Goal: Find contact information: Obtain details needed to contact an individual or organization

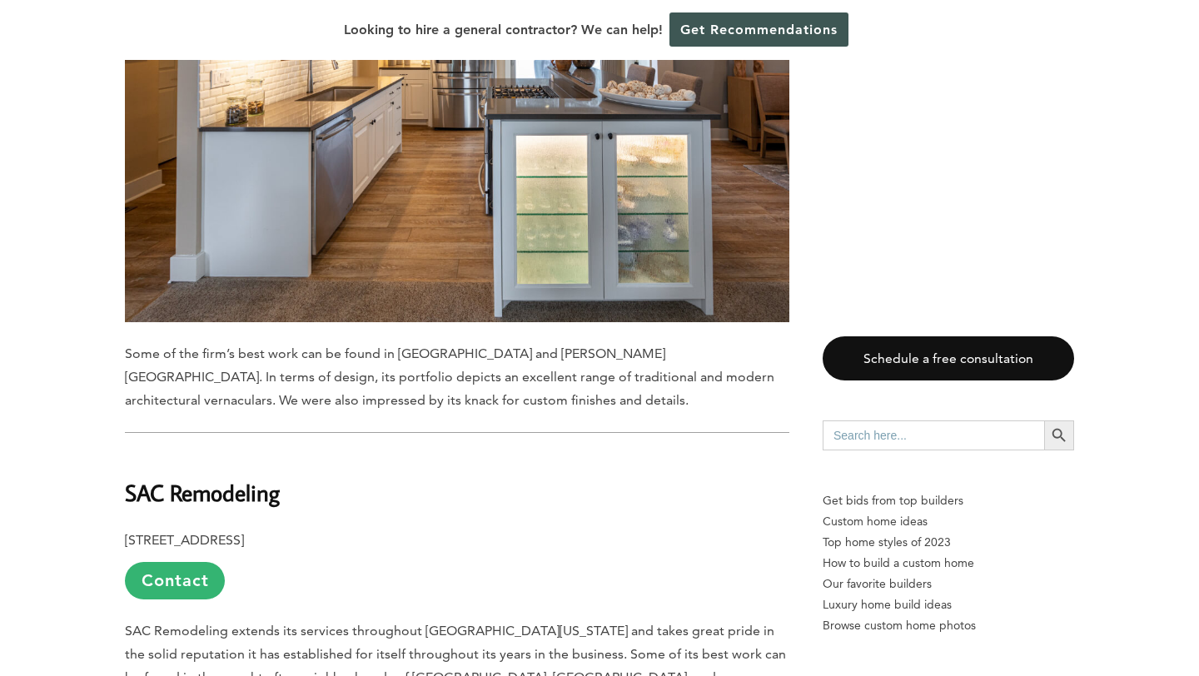
scroll to position [4882, 0]
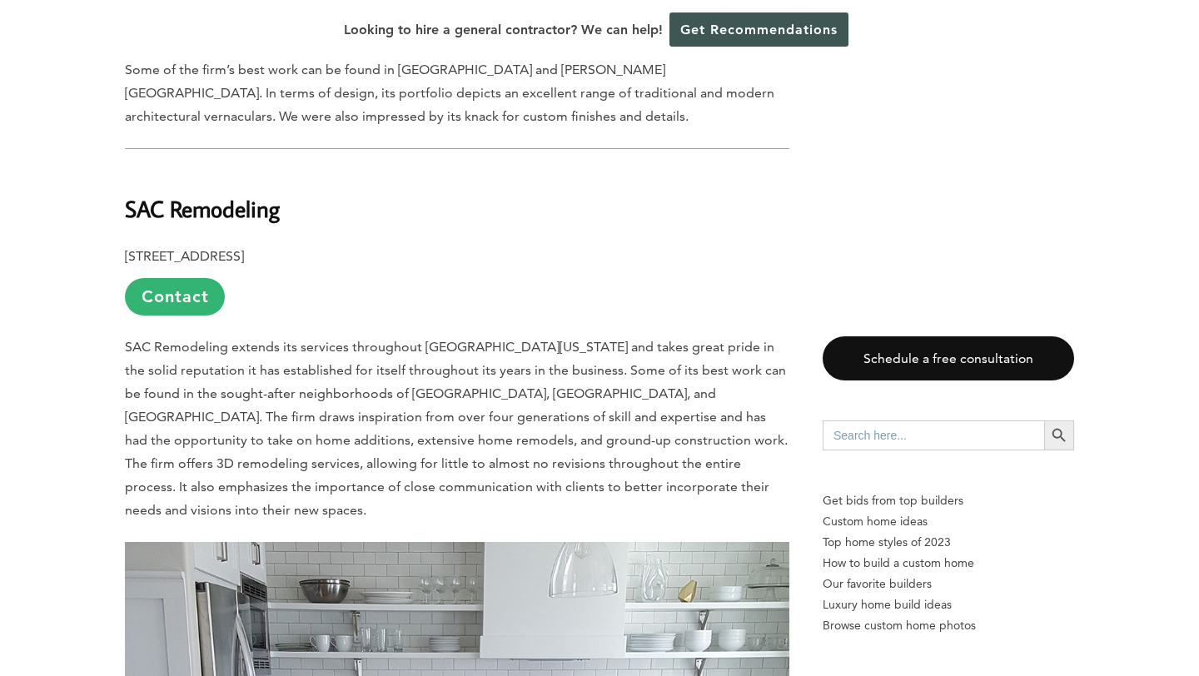
click at [532, 2] on div "Looking to hire a general contractor? We can help! Get Recommendations" at bounding box center [599, 30] width 1199 height 60
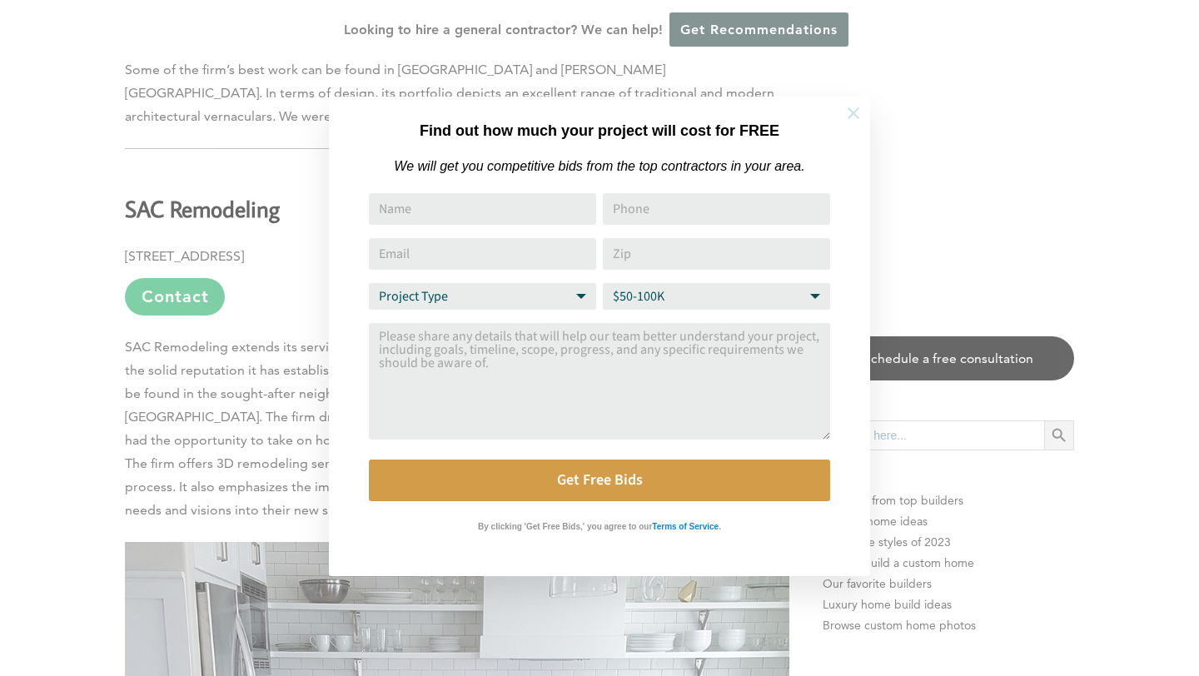
click at [852, 117] on icon at bounding box center [853, 113] width 18 height 18
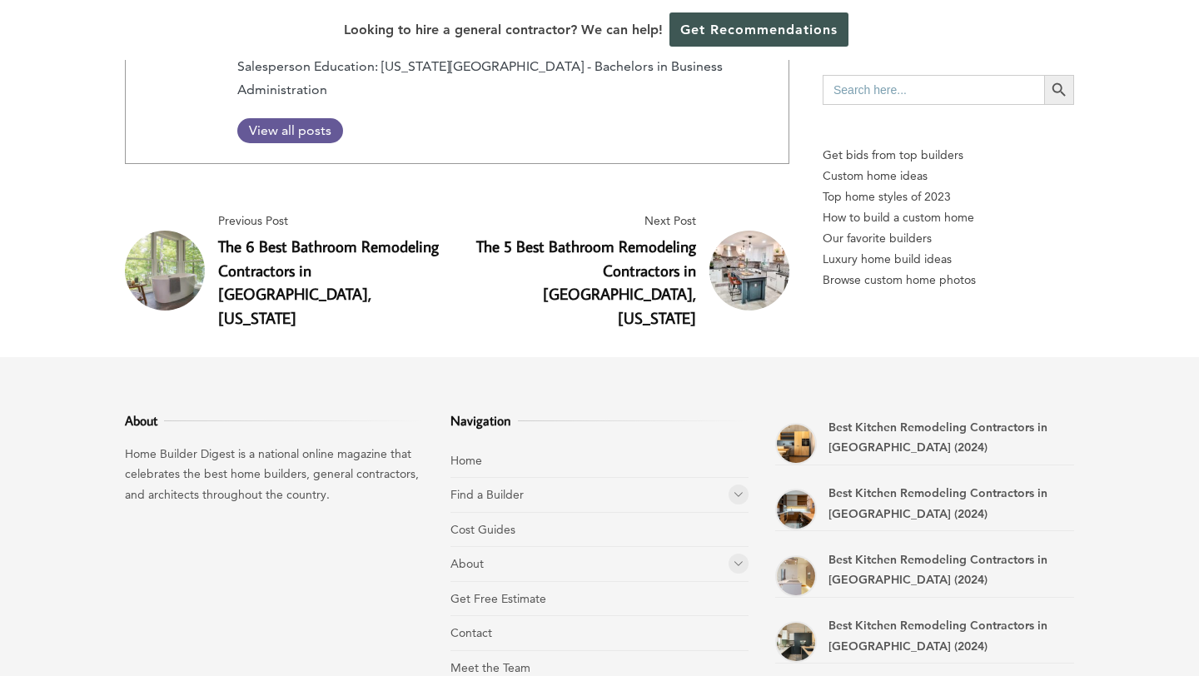
scroll to position [11447, 0]
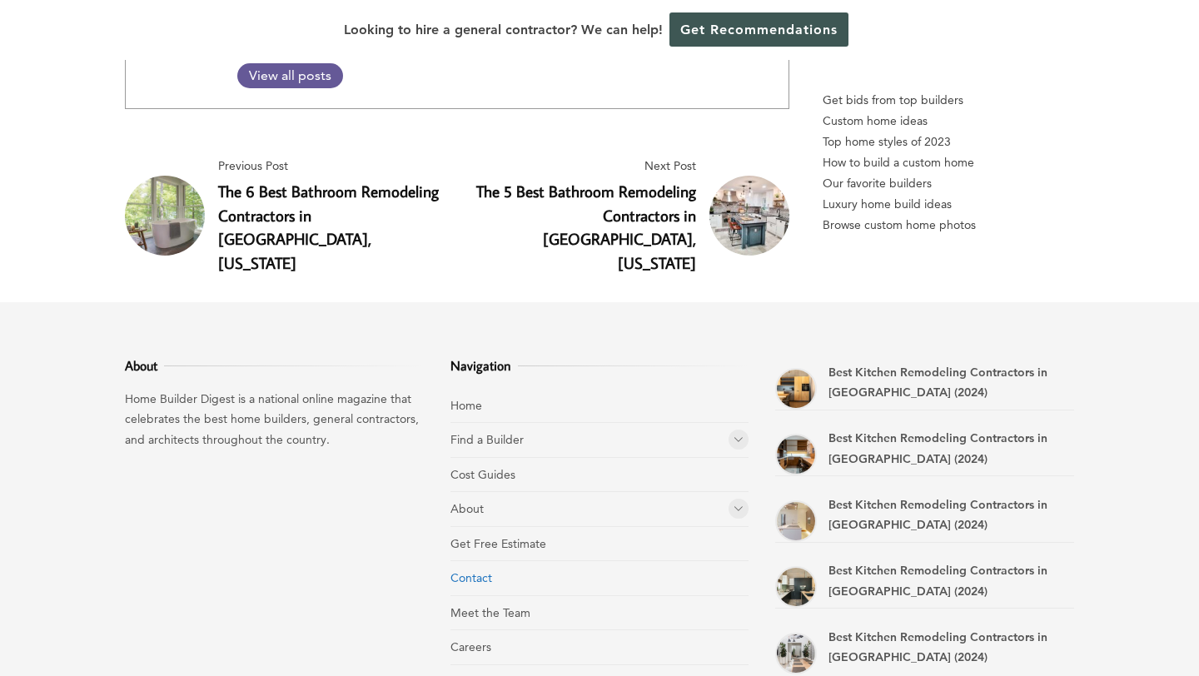
click at [473, 570] on link "Contact" at bounding box center [471, 577] width 42 height 15
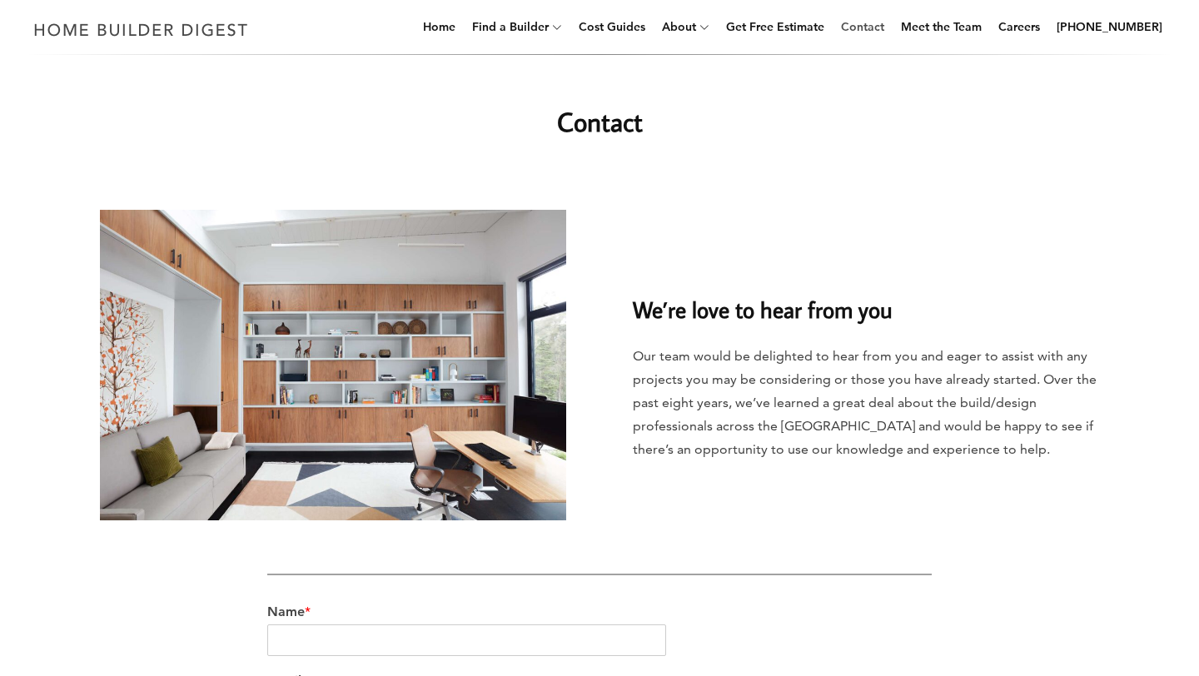
click at [866, 26] on link "Contact" at bounding box center [862, 26] width 57 height 53
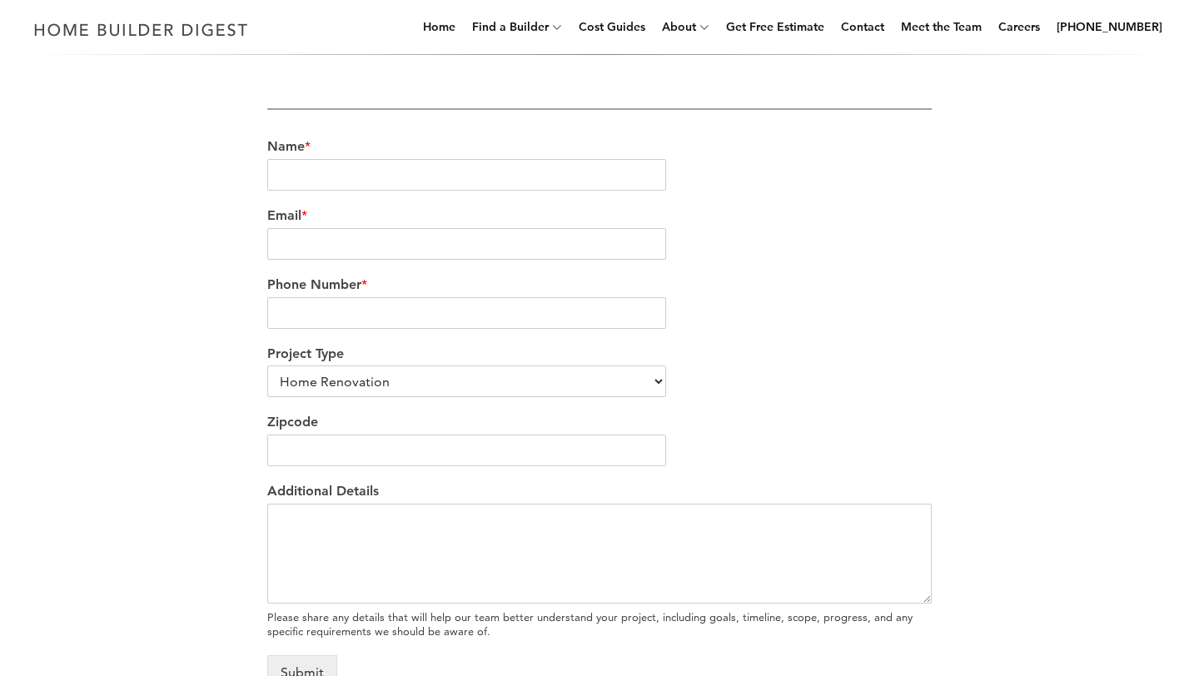
scroll to position [500, 0]
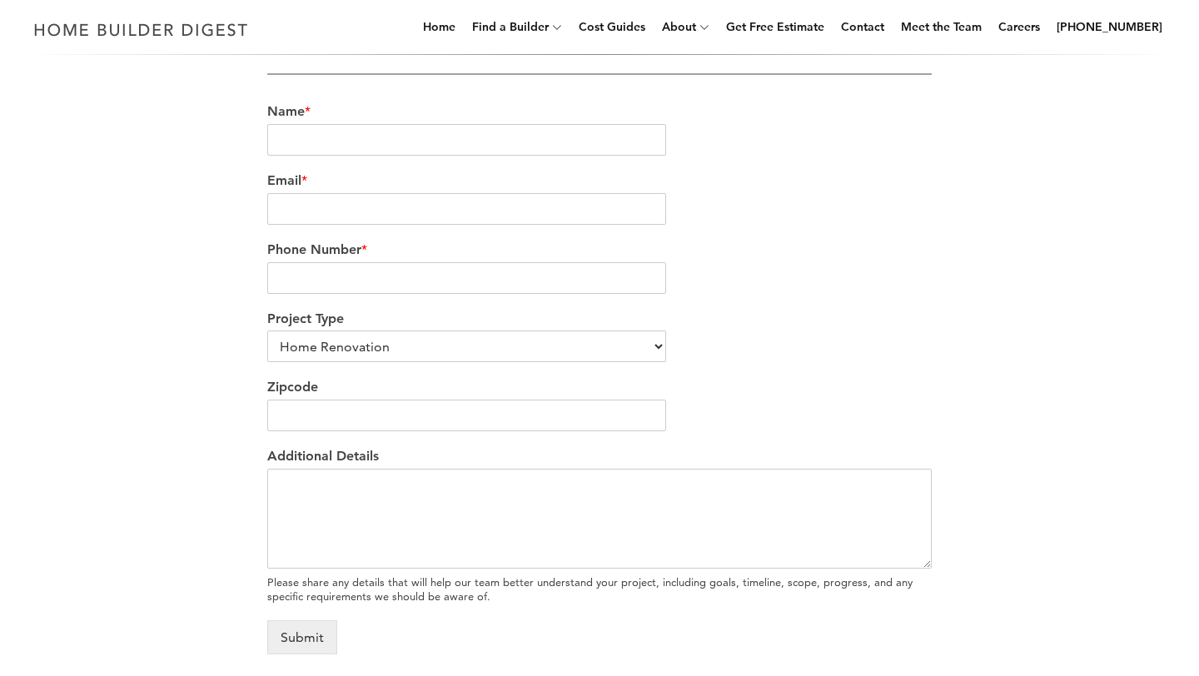
click at [454, 297] on div "Phone Number *" at bounding box center [599, 267] width 664 height 69
click at [445, 272] on input "Phone Number *" at bounding box center [466, 278] width 399 height 32
click at [425, 360] on select "Home Renovation Custom Home Builder Commercial Renovation Other" at bounding box center [466, 346] width 399 height 32
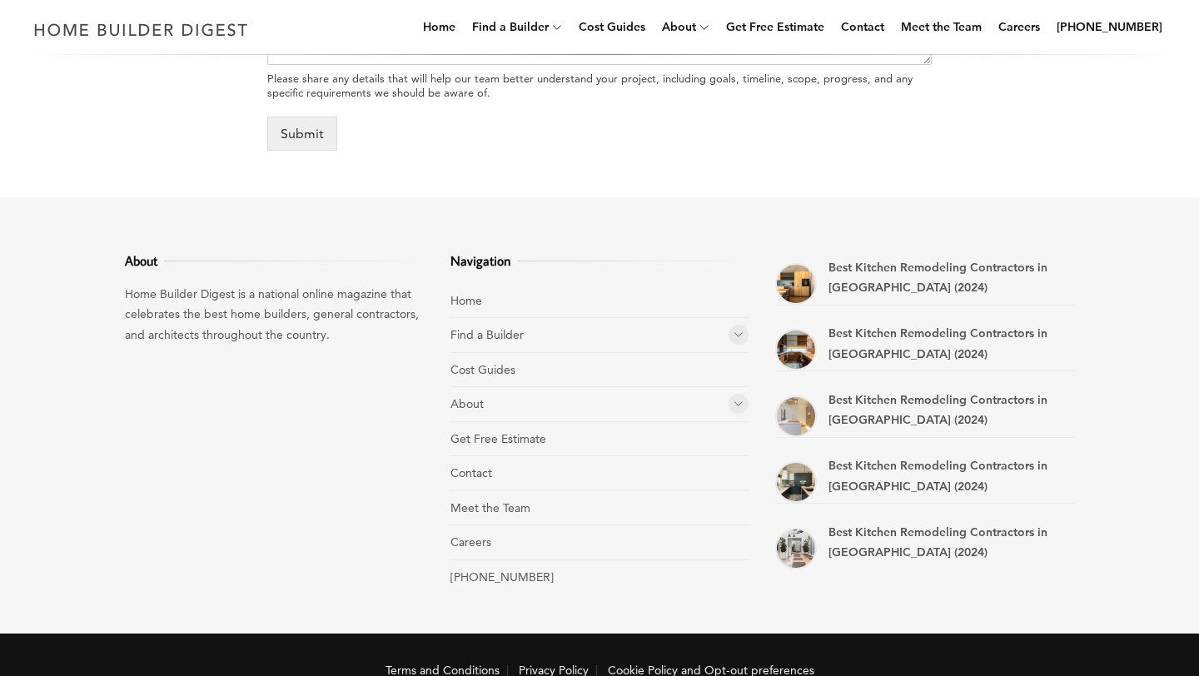
scroll to position [1005, 0]
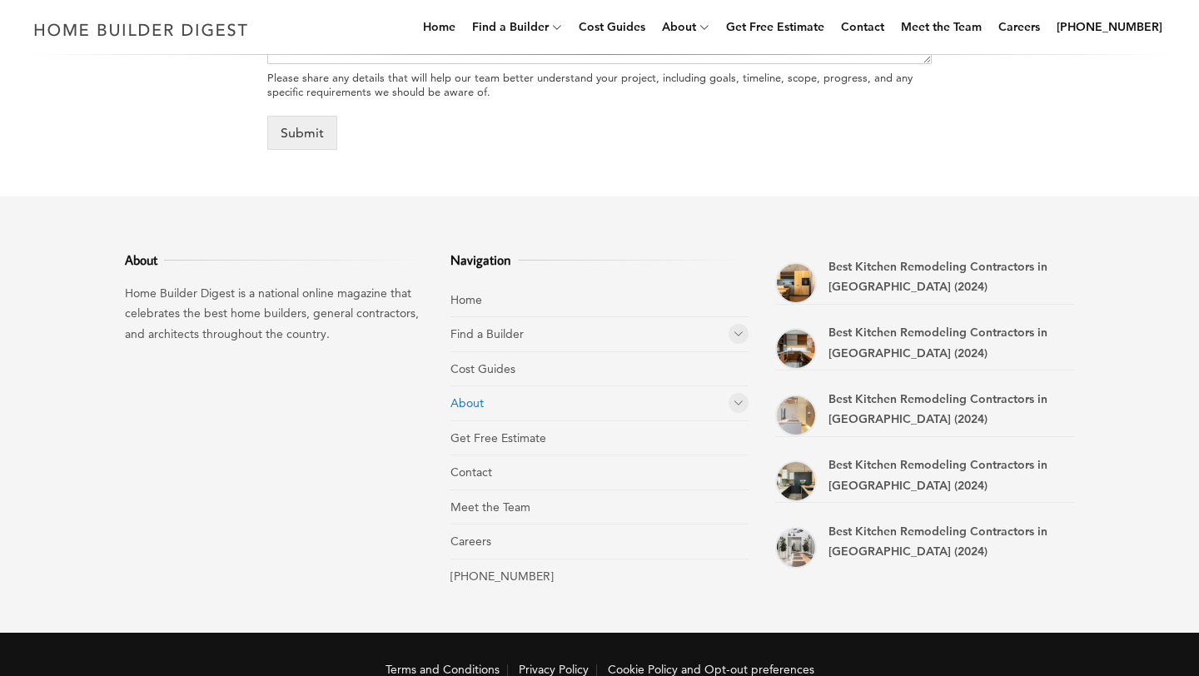
click at [470, 405] on link "About" at bounding box center [466, 402] width 33 height 15
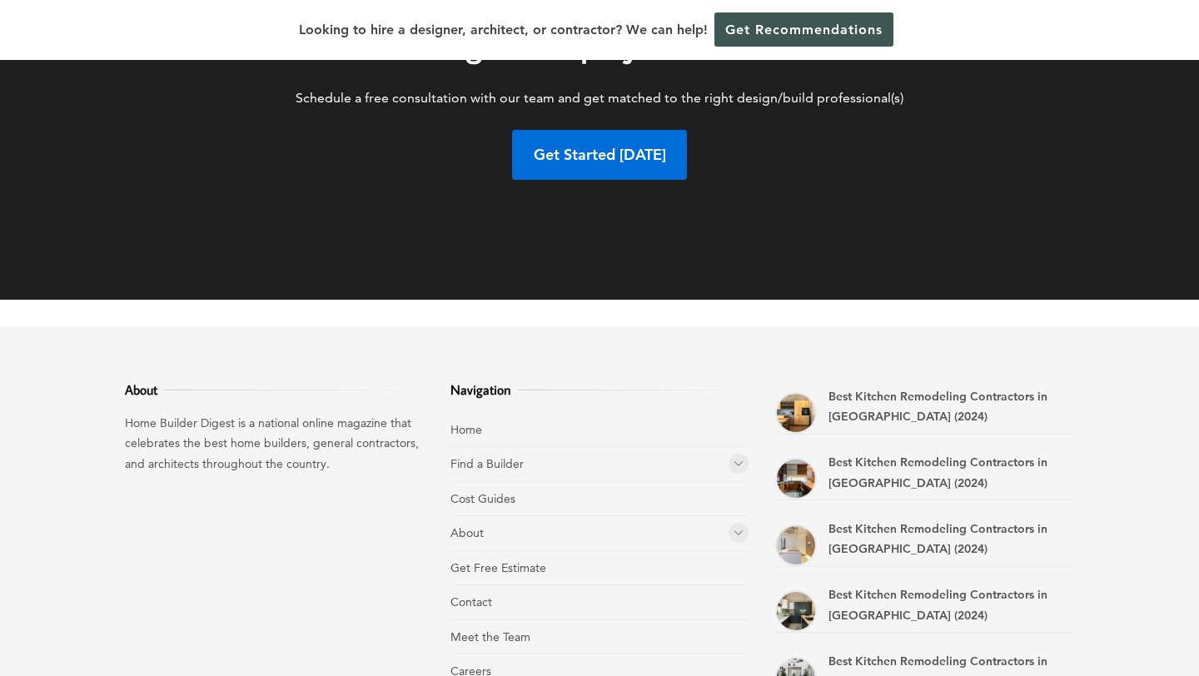
scroll to position [1249, 0]
